Goal: Register for event/course

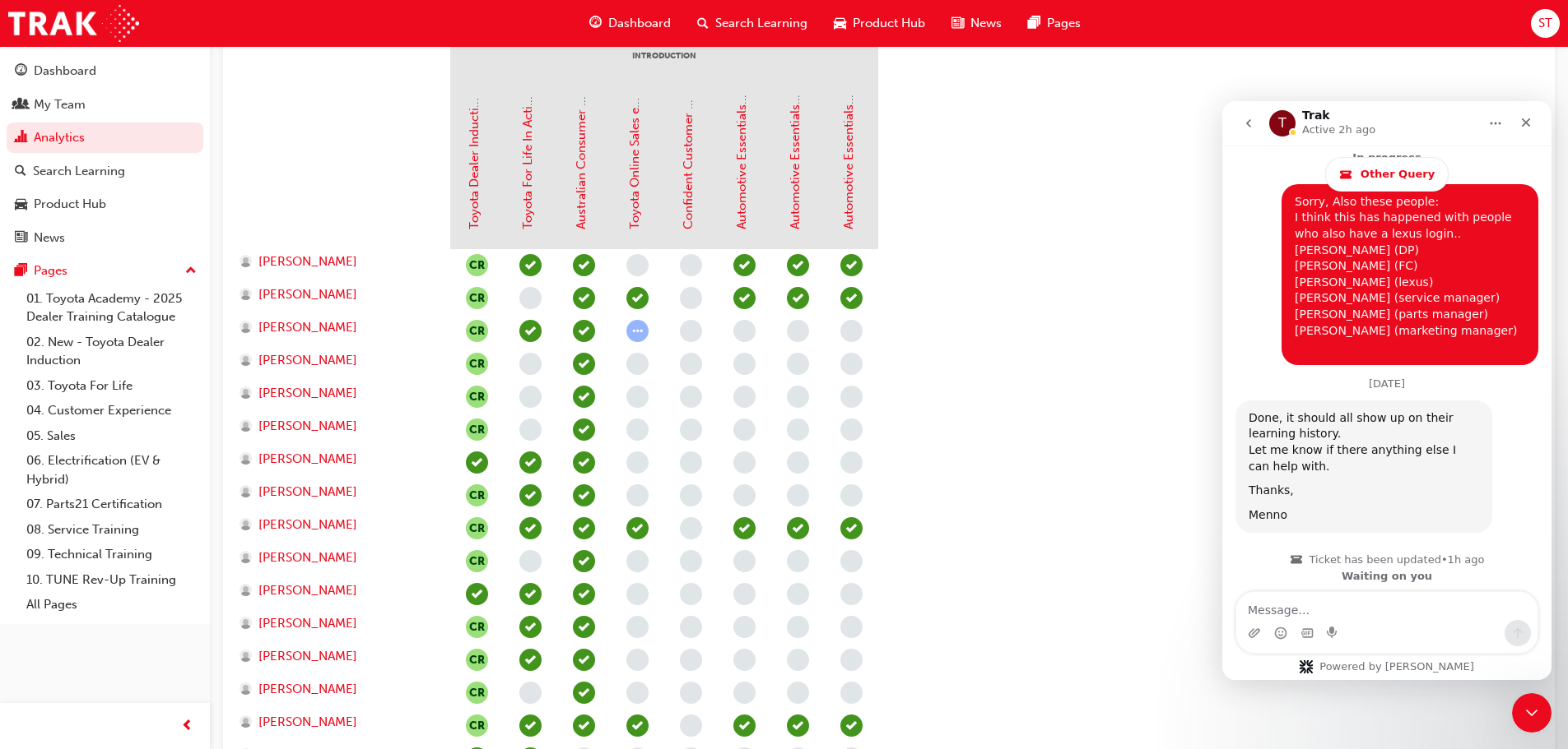
scroll to position [4305, 0]
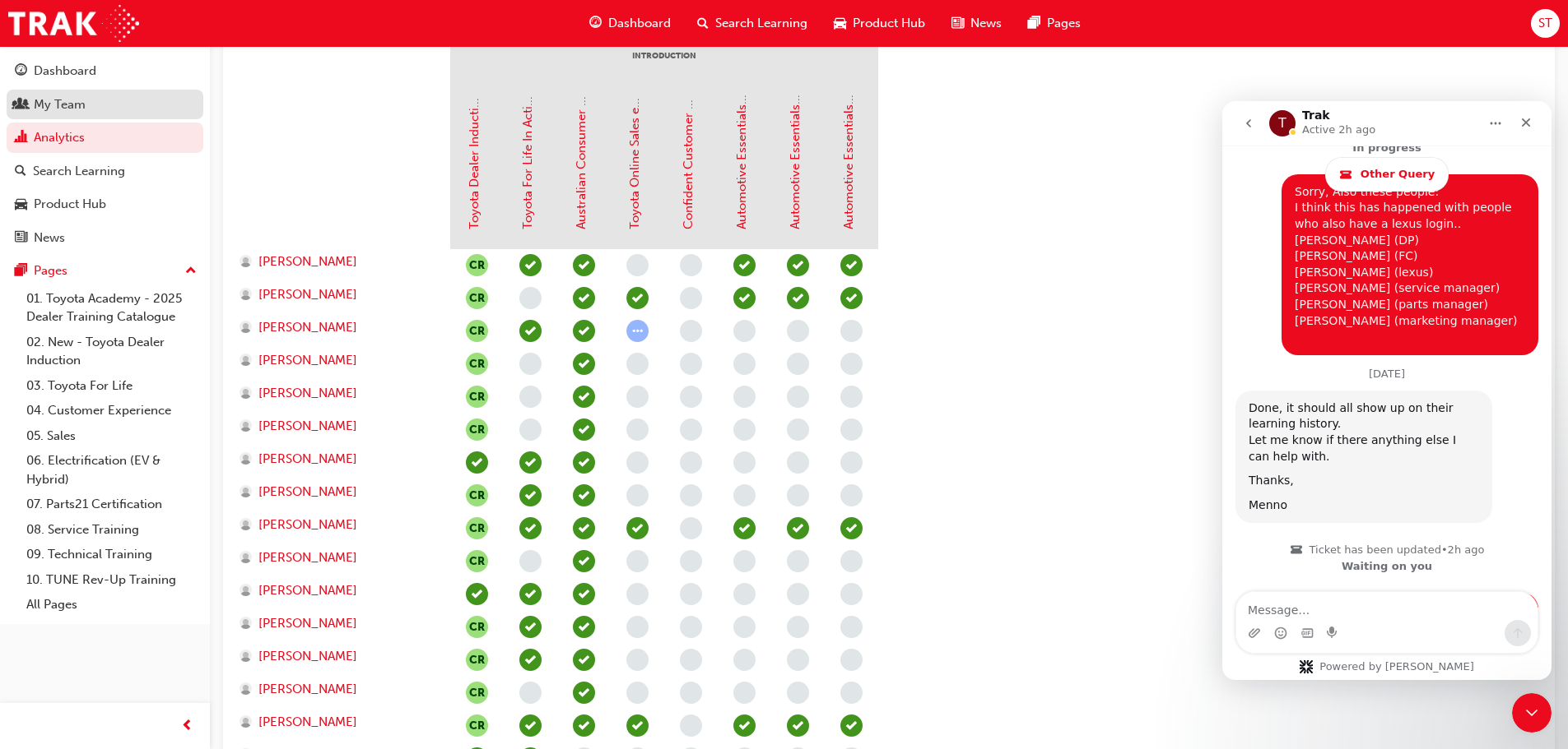
click at [83, 112] on div "My Team" at bounding box center [59, 105] width 52 height 19
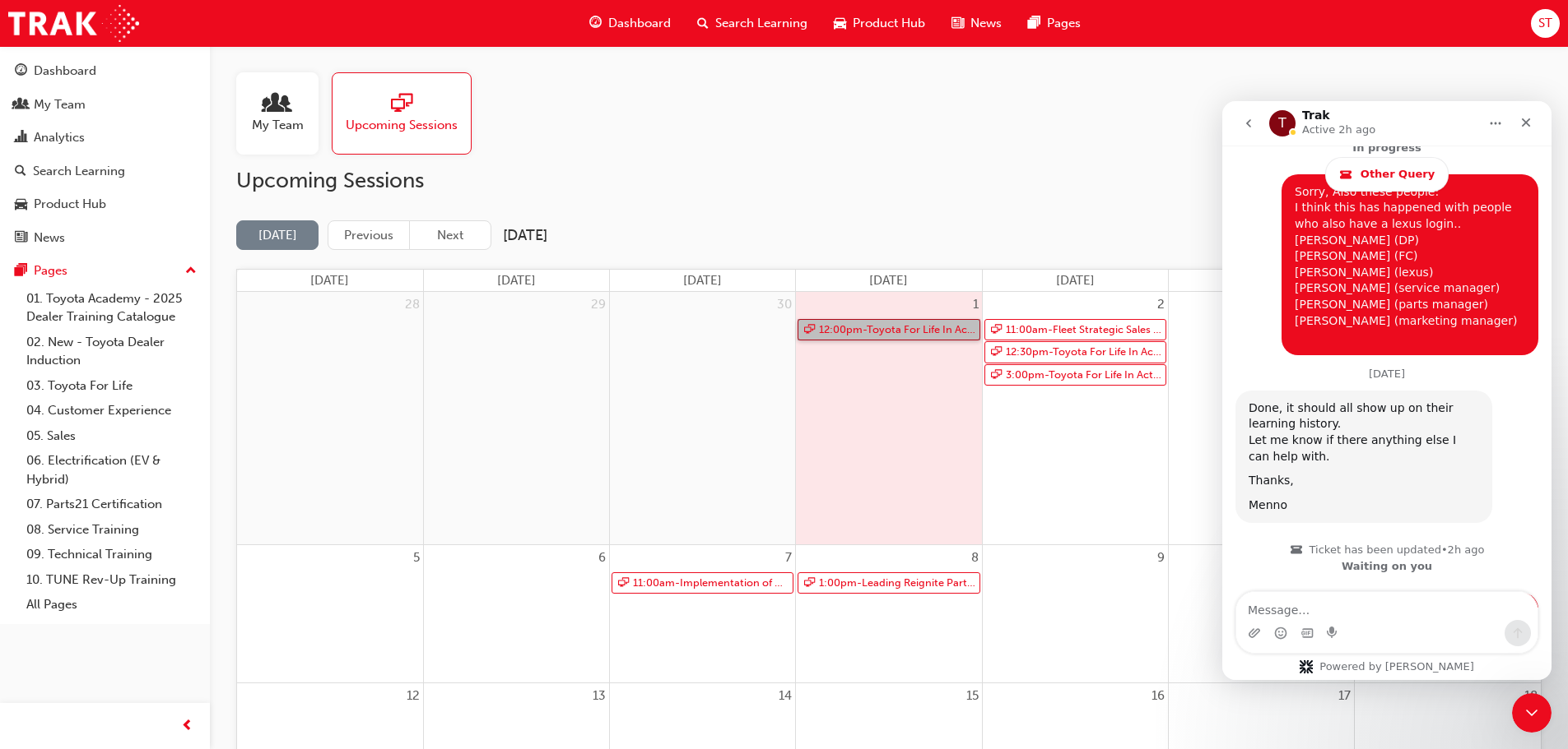
click at [870, 321] on link "12:00pm - Toyota For Life In Action - Virtual Classroom" at bounding box center [889, 330] width 182 height 22
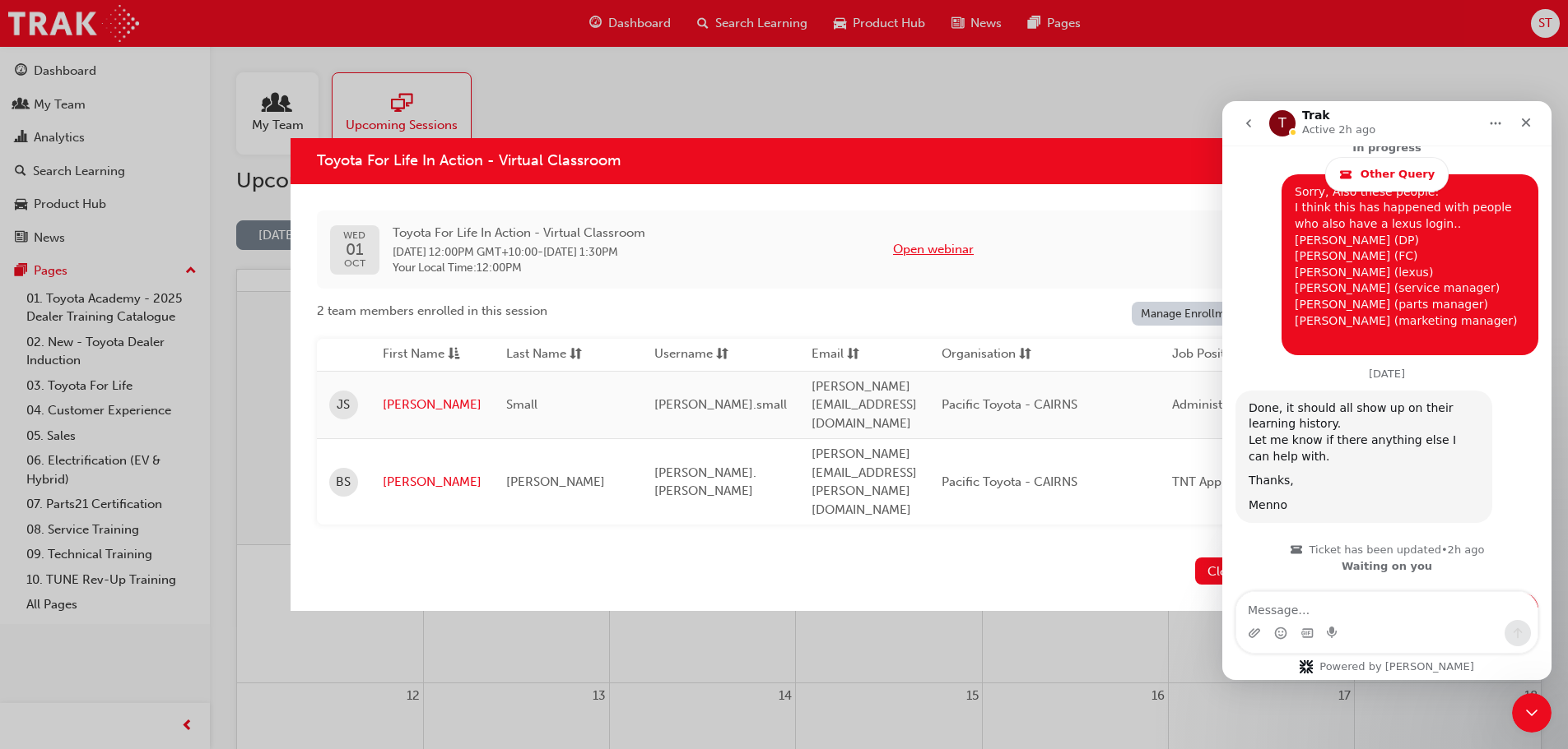
click at [936, 259] on button "Open webinar" at bounding box center [934, 249] width 81 height 19
click at [1516, 713] on div "Close Intercom Messenger" at bounding box center [1529, 710] width 39 height 39
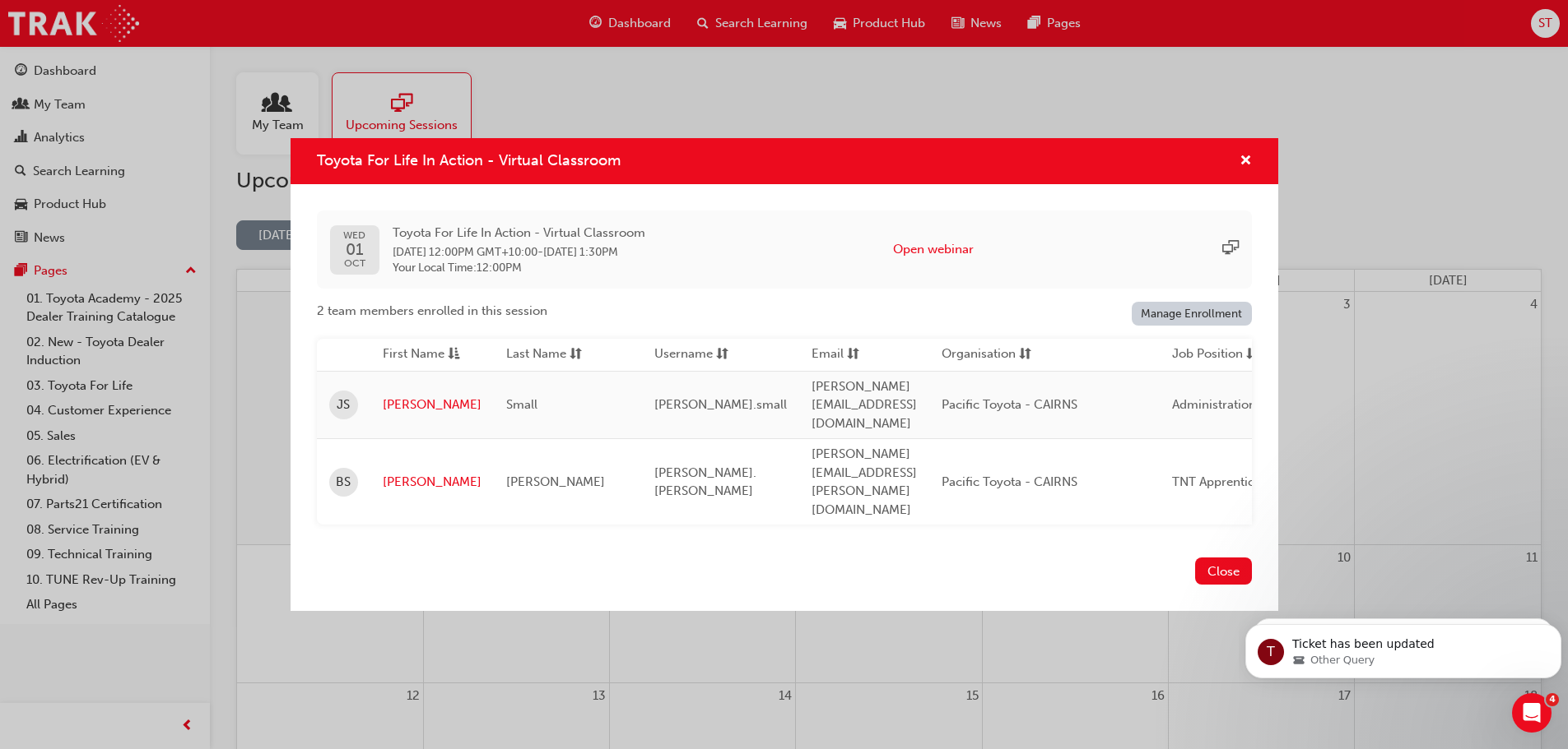
click at [659, 98] on div "Toyota For Life In Action - Virtual Classroom [DATE] Toyota For Life In Action …" at bounding box center [784, 374] width 1568 height 749
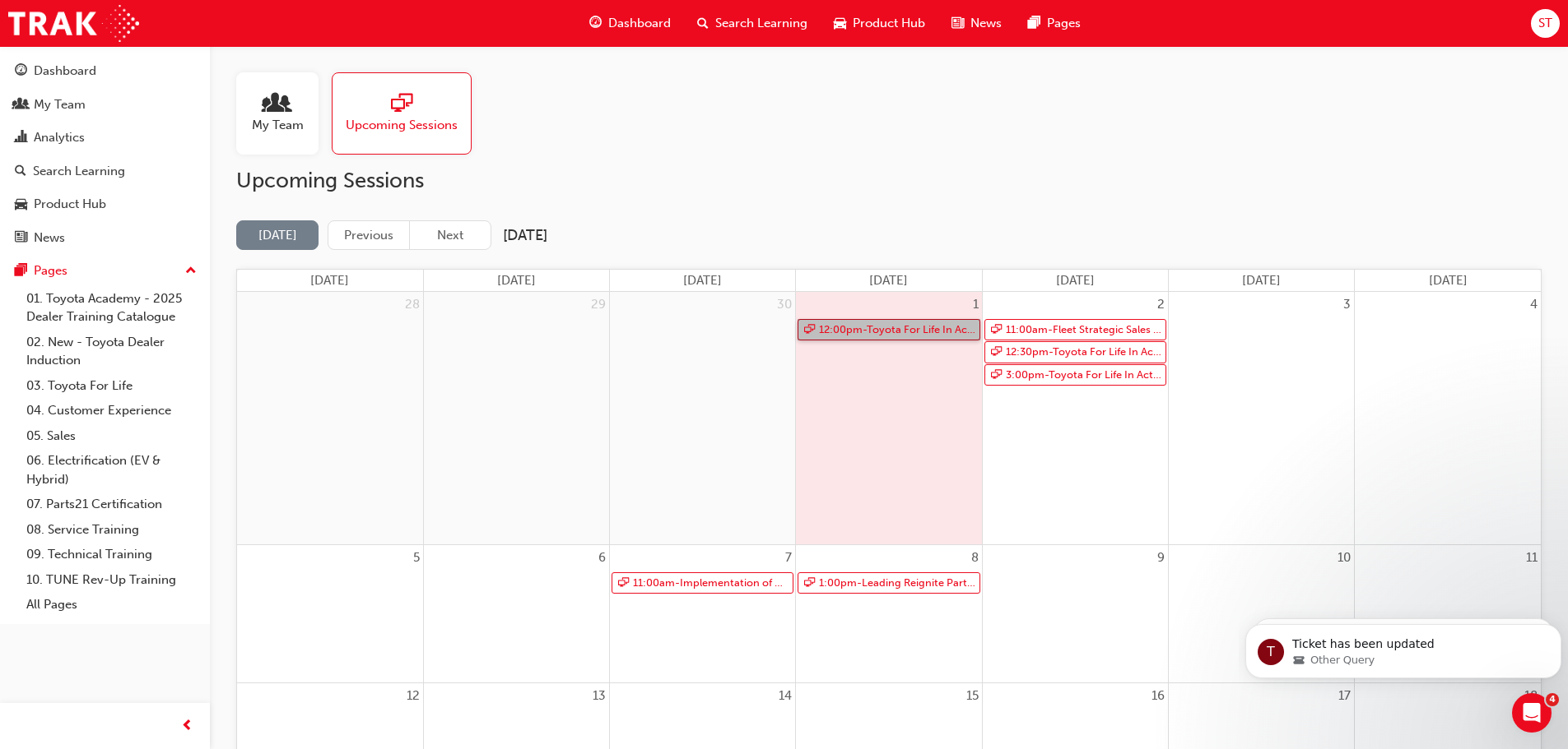
scroll to position [4305, 0]
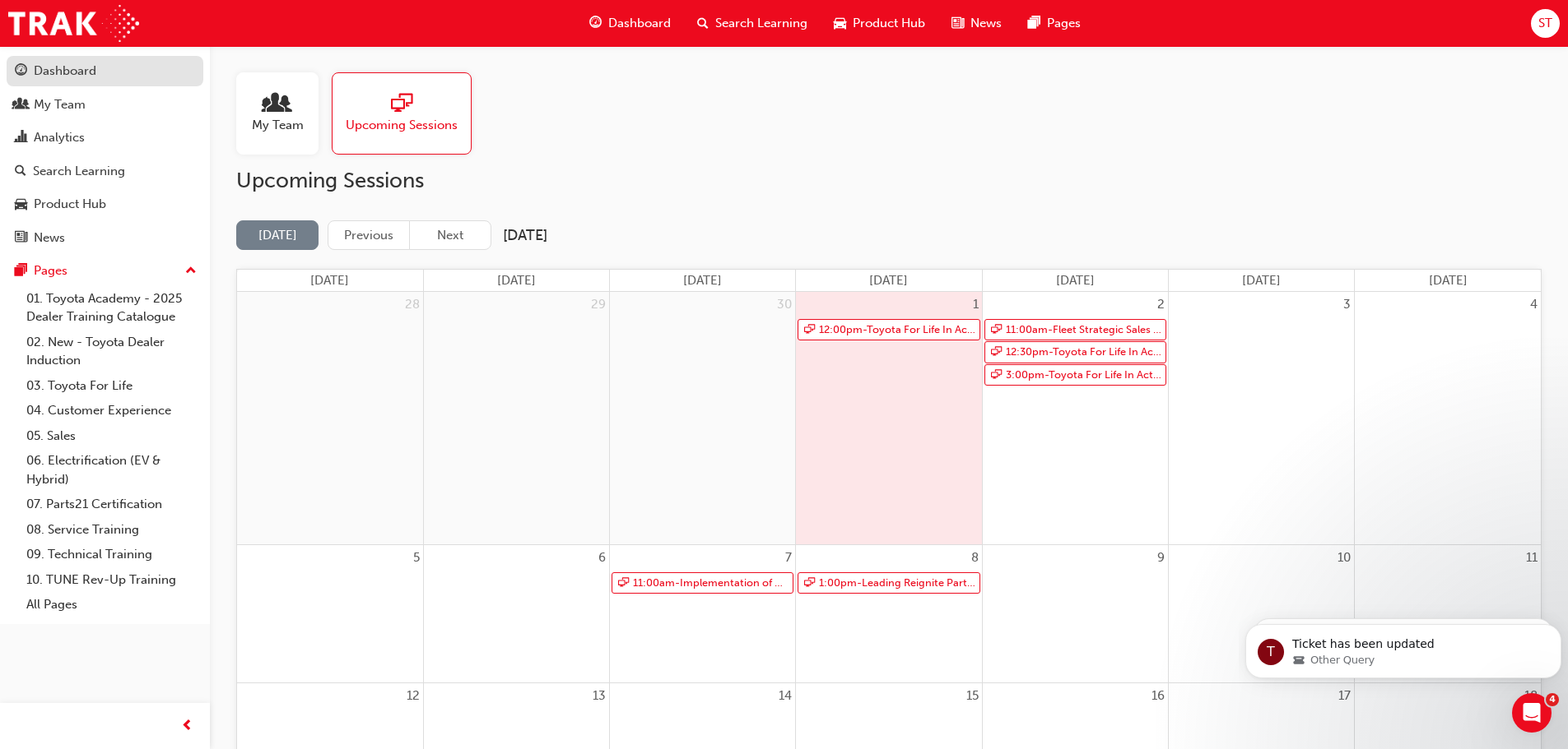
click at [93, 71] on div "Dashboard" at bounding box center [64, 71] width 62 height 19
